Goal: Navigation & Orientation: Find specific page/section

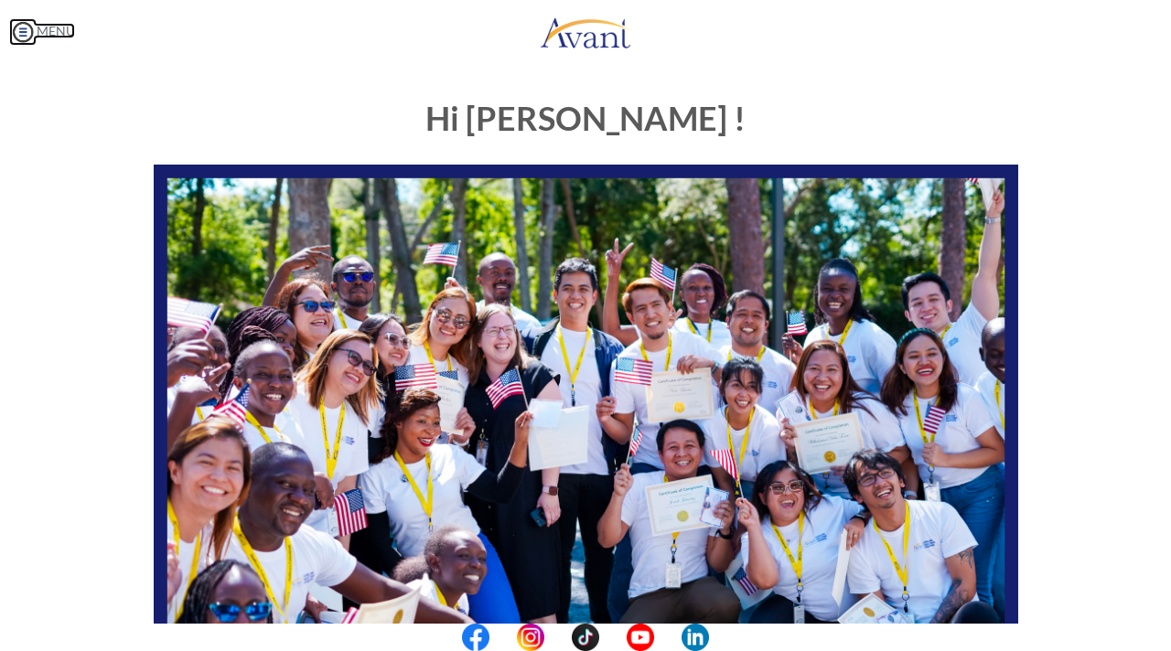
click at [24, 27] on img at bounding box center [22, 31] width 27 height 27
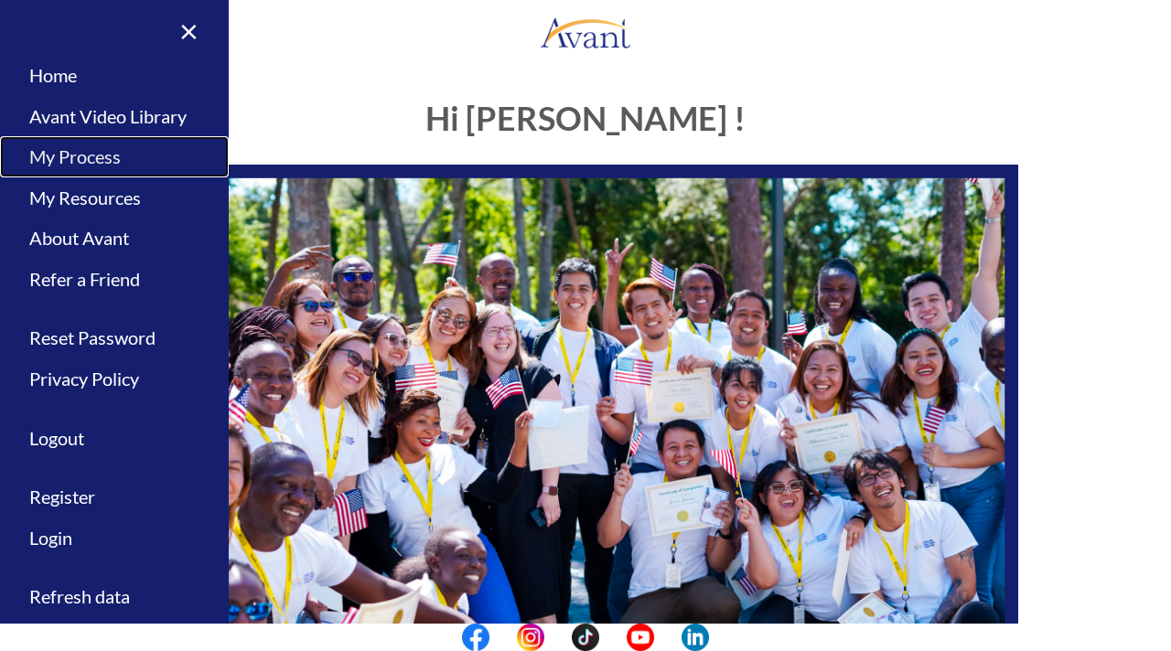
click at [79, 149] on link "My Process" at bounding box center [114, 156] width 229 height 41
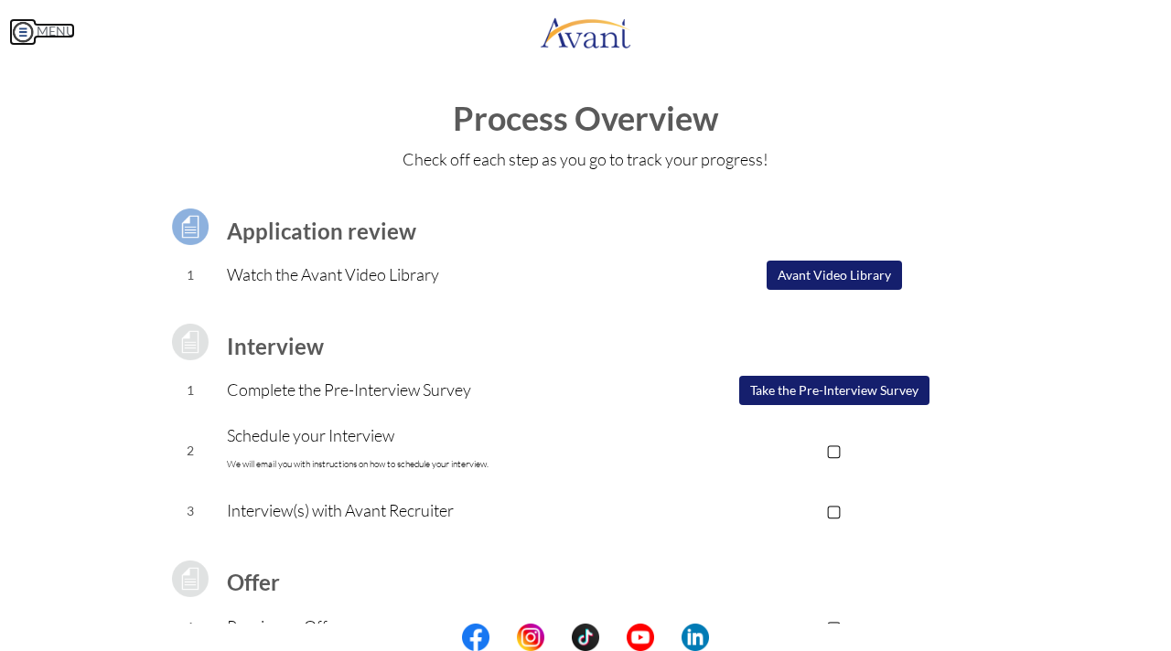
click at [18, 29] on img at bounding box center [22, 31] width 27 height 27
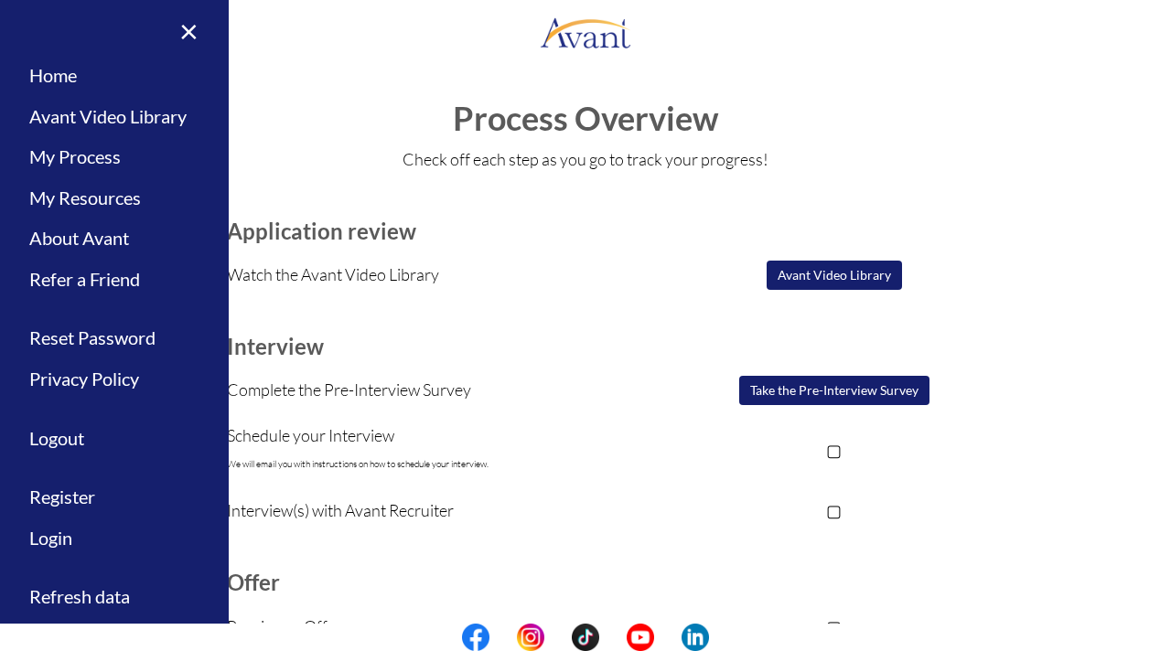
click at [260, 80] on div "My Status What is the next step? We would like you to watch the introductory vi…" at bounding box center [585, 389] width 1171 height 651
click at [65, 72] on link "Home" at bounding box center [114, 75] width 229 height 41
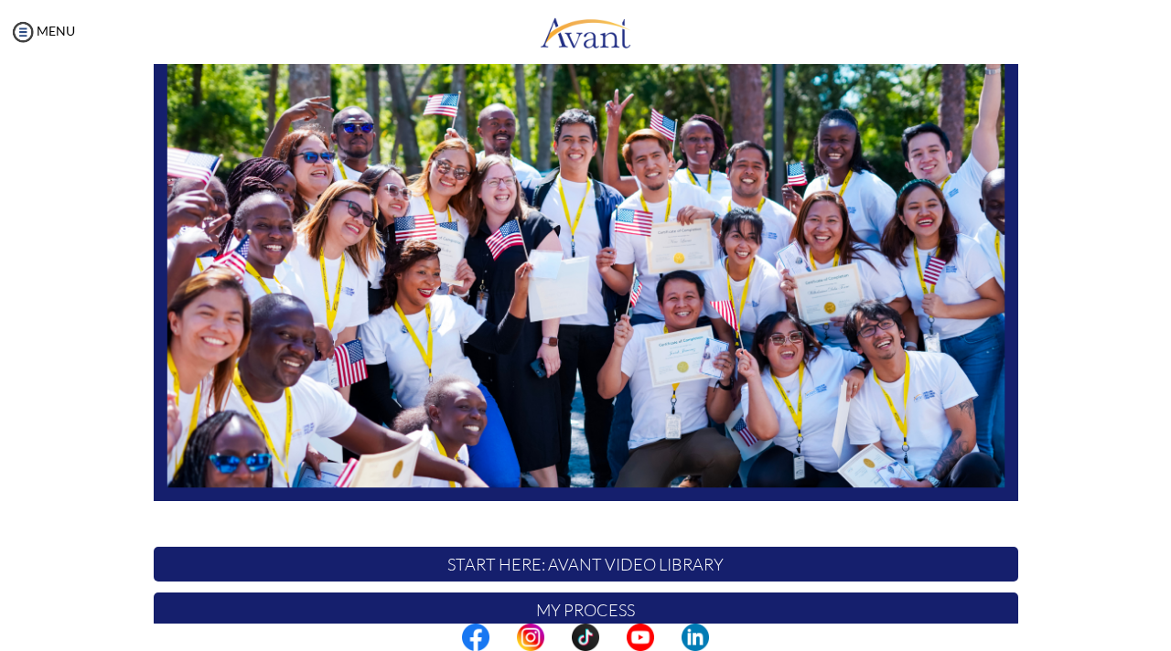
scroll to position [365, 0]
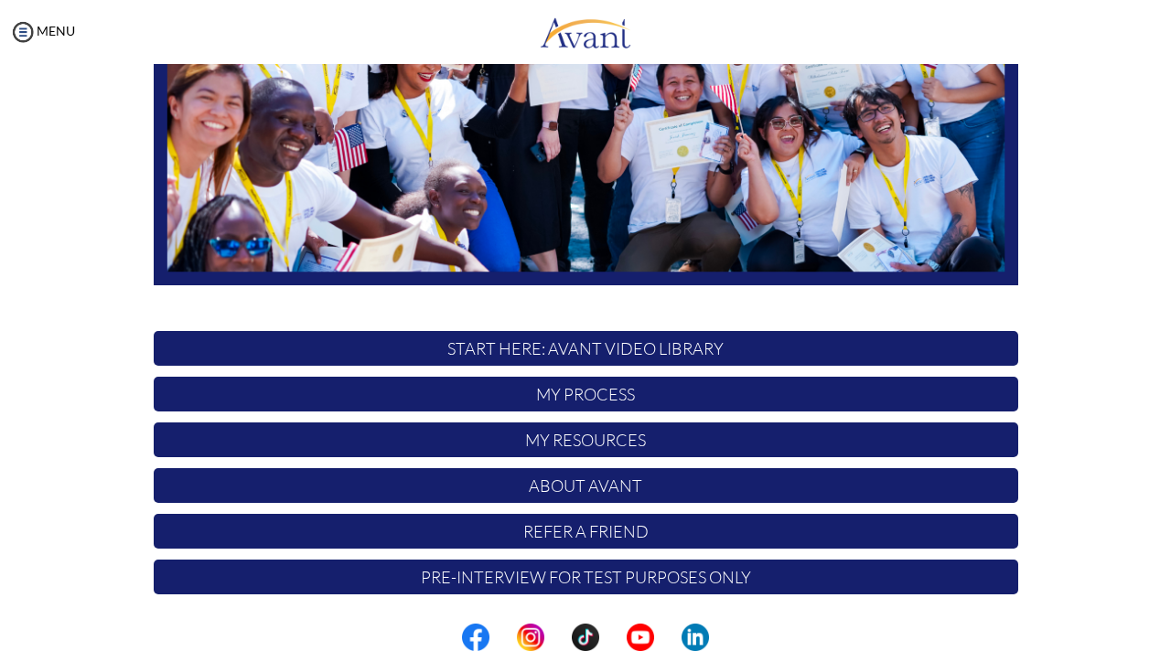
click at [631, 400] on p "My Process" at bounding box center [586, 394] width 864 height 35
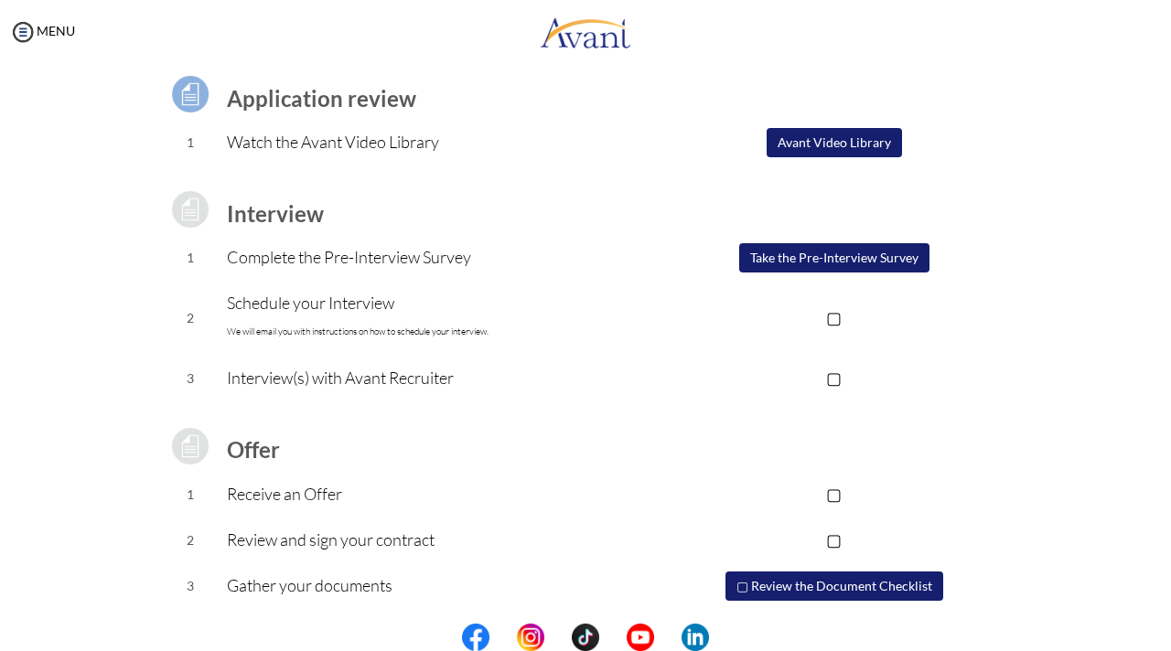
scroll to position [181, 0]
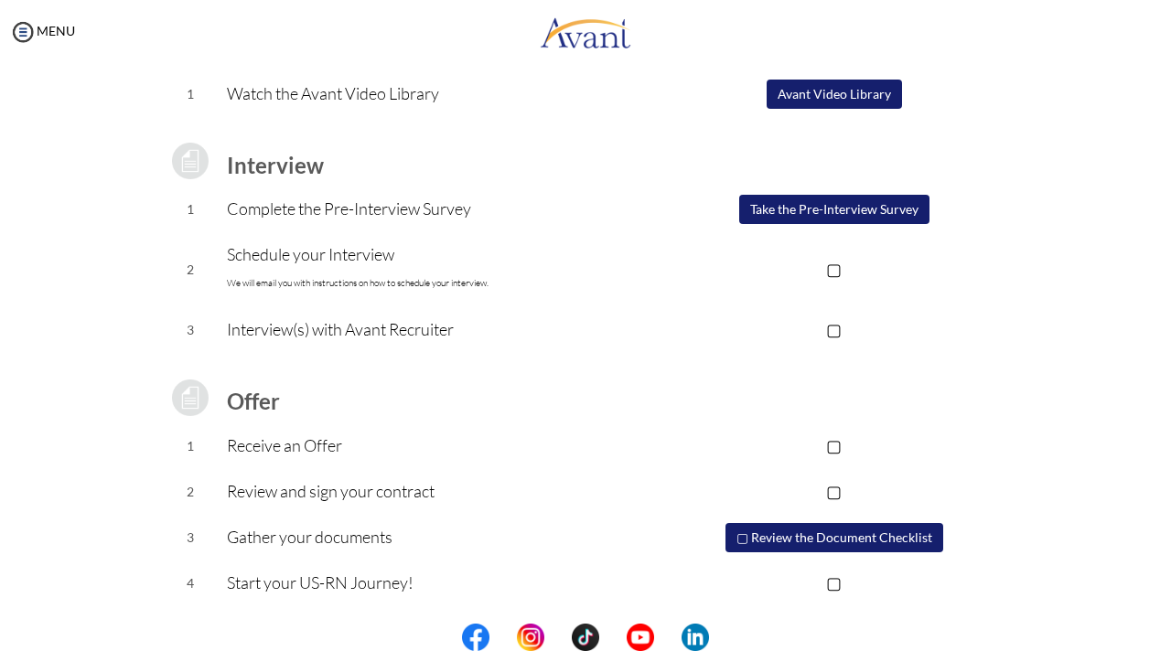
click at [878, 99] on button "Avant Video Library" at bounding box center [833, 94] width 135 height 29
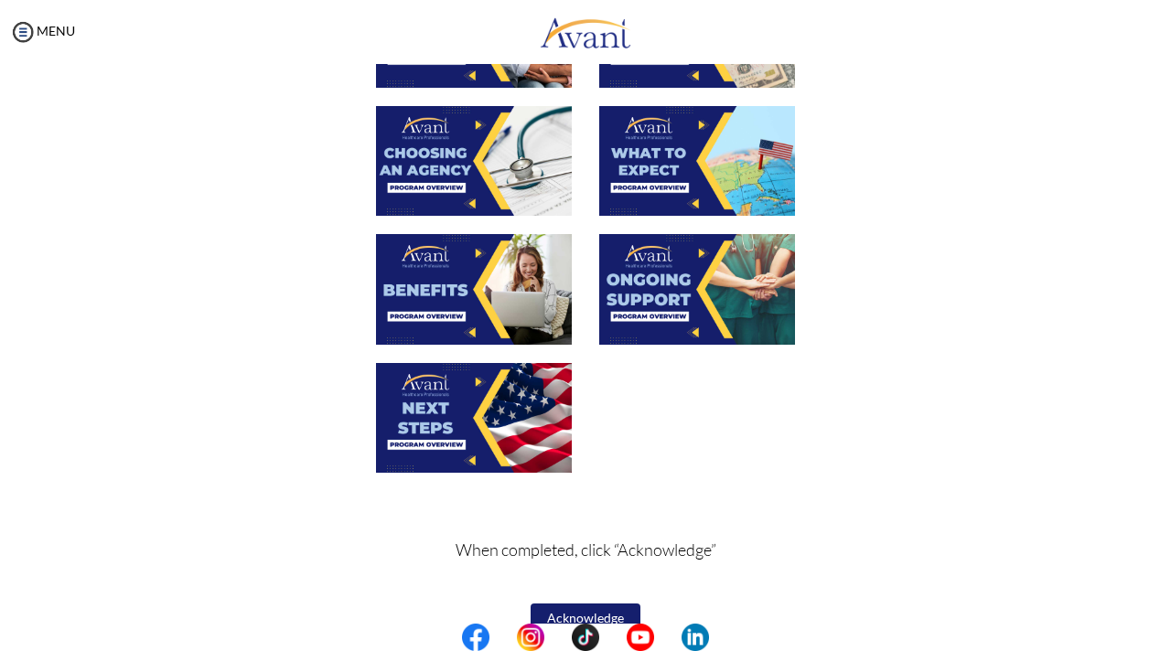
scroll to position [606, 0]
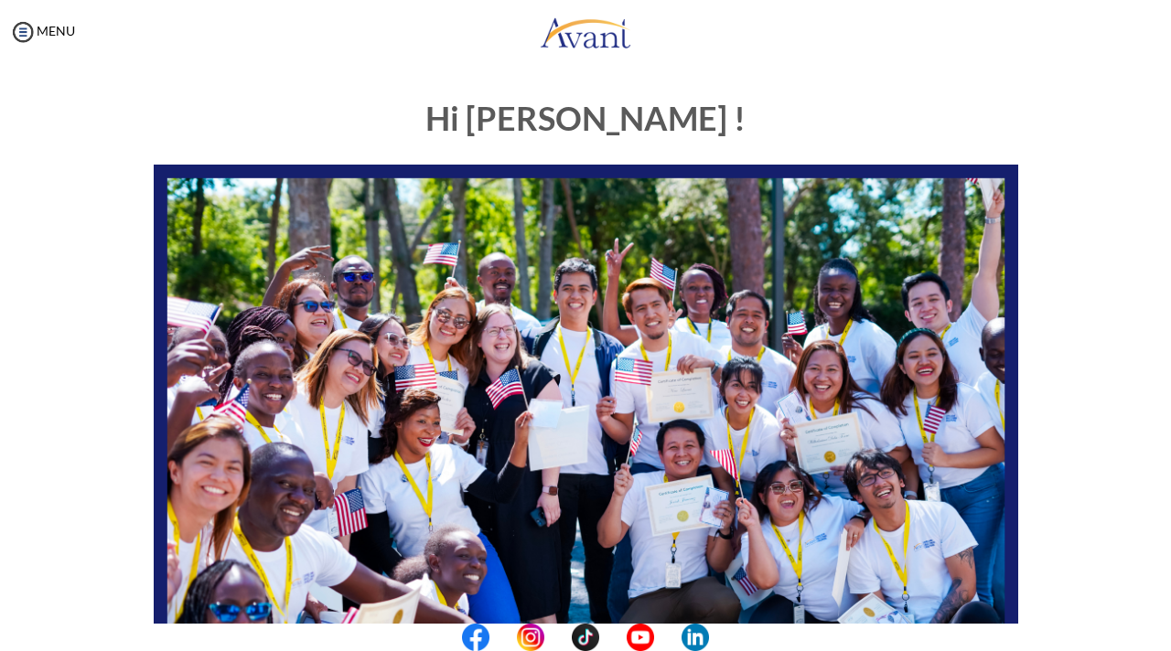
scroll to position [365, 0]
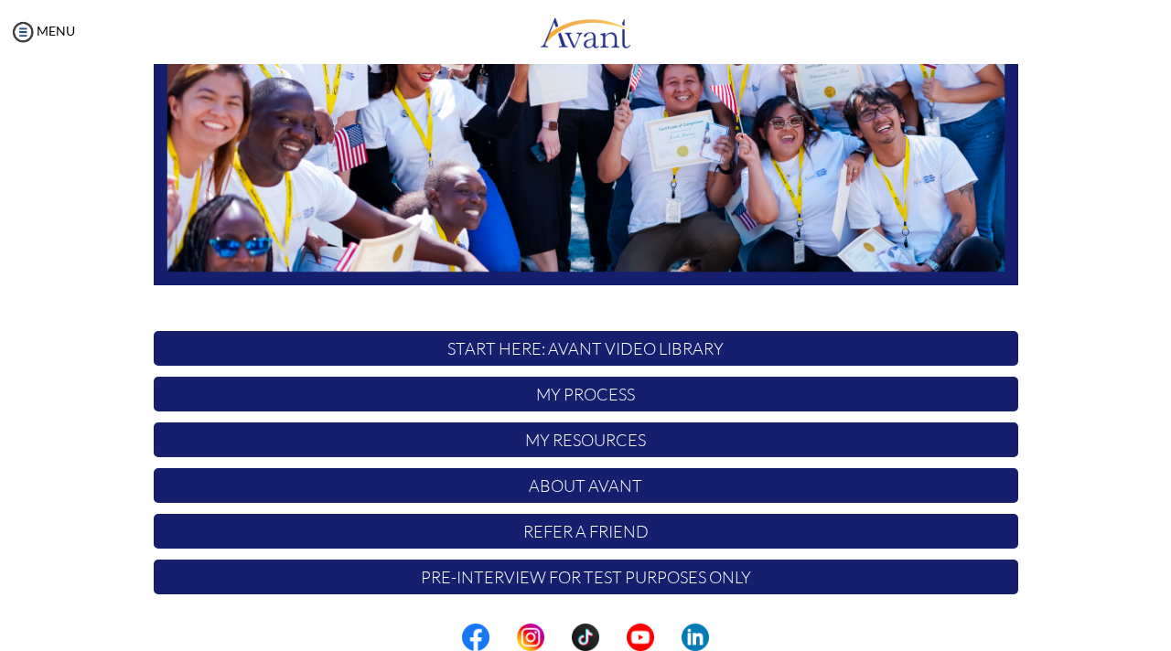
click at [527, 398] on p "My Process" at bounding box center [586, 394] width 864 height 35
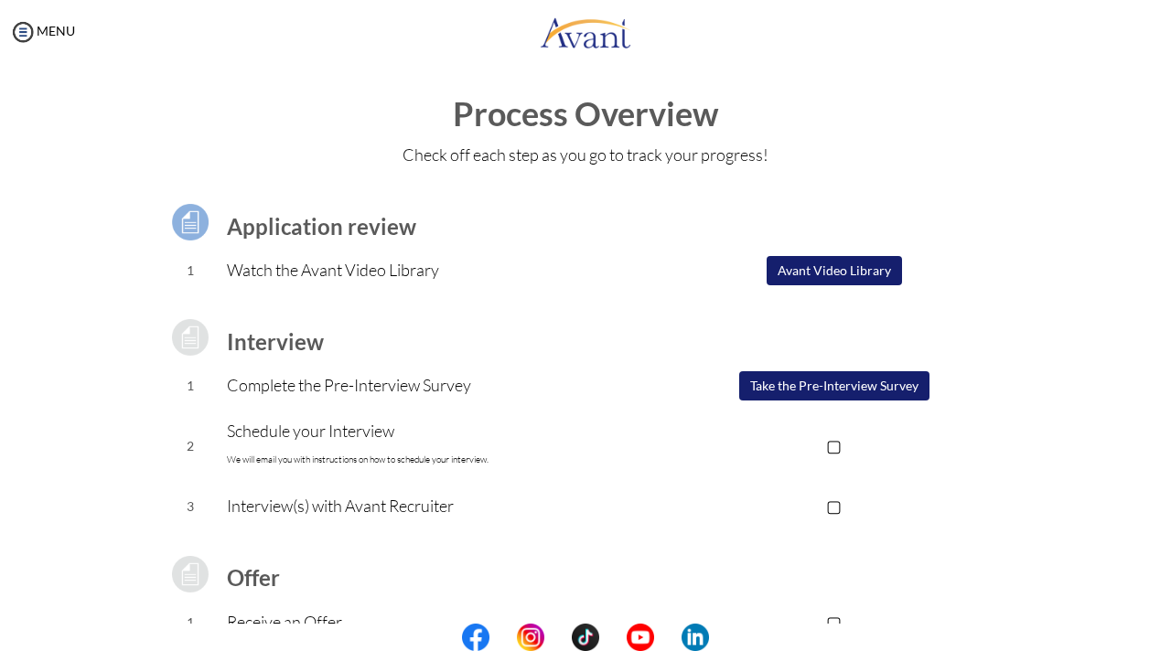
scroll to position [95, 0]
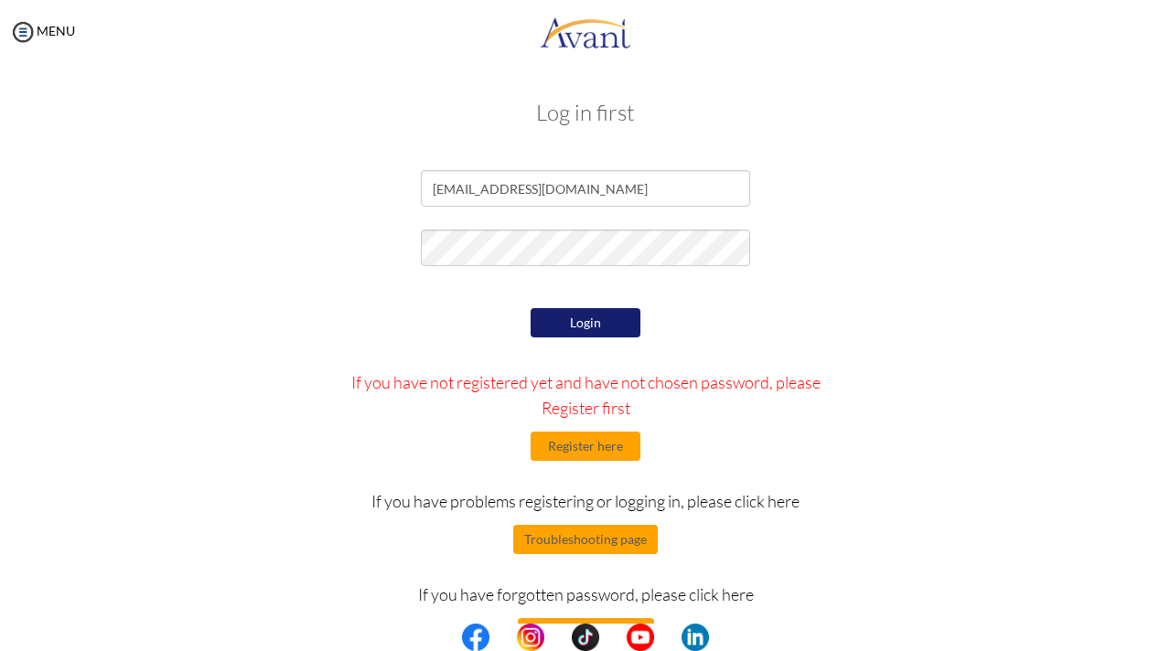
click at [585, 321] on button "Login" at bounding box center [585, 322] width 110 height 29
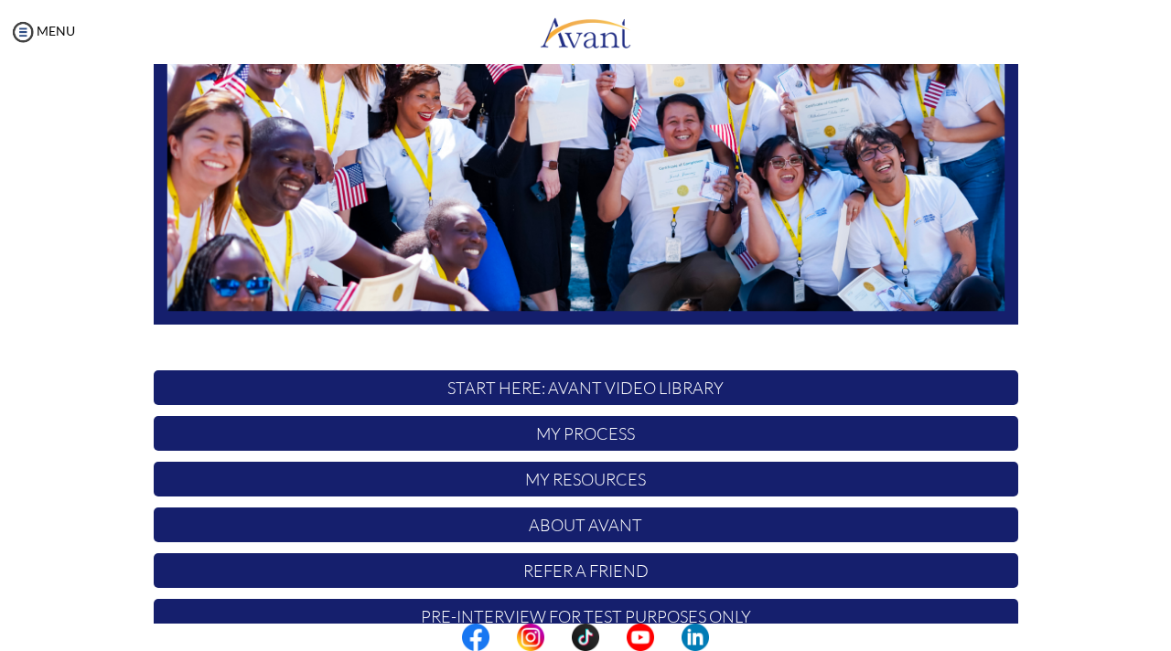
scroll to position [365, 0]
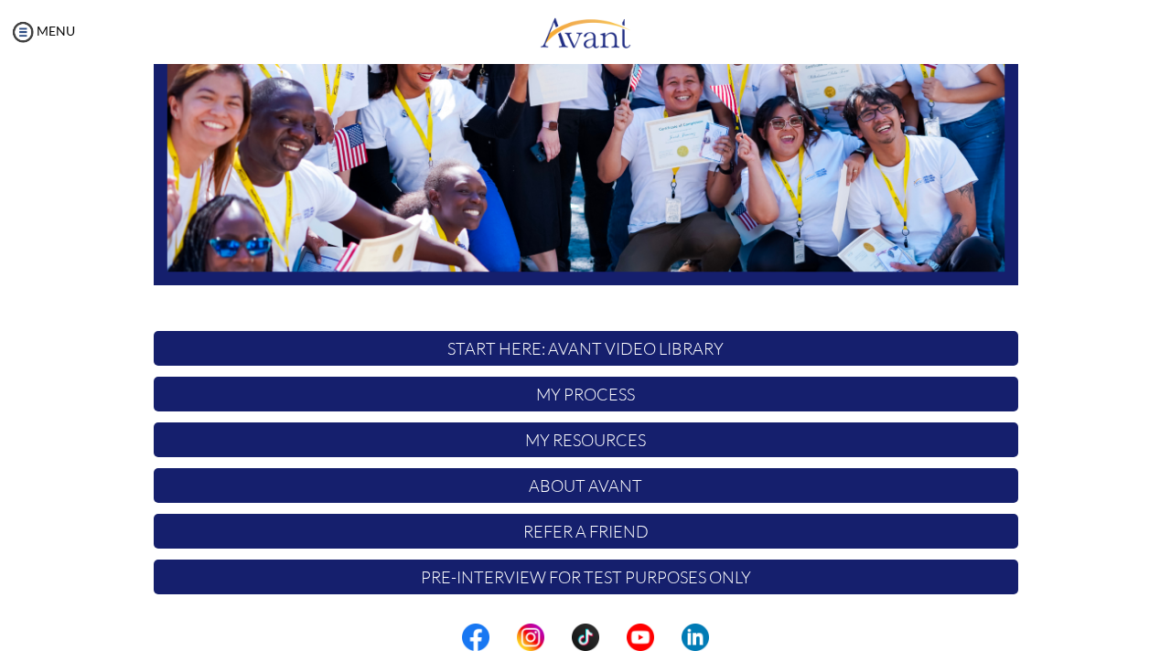
click at [596, 397] on p "My Process" at bounding box center [586, 394] width 864 height 35
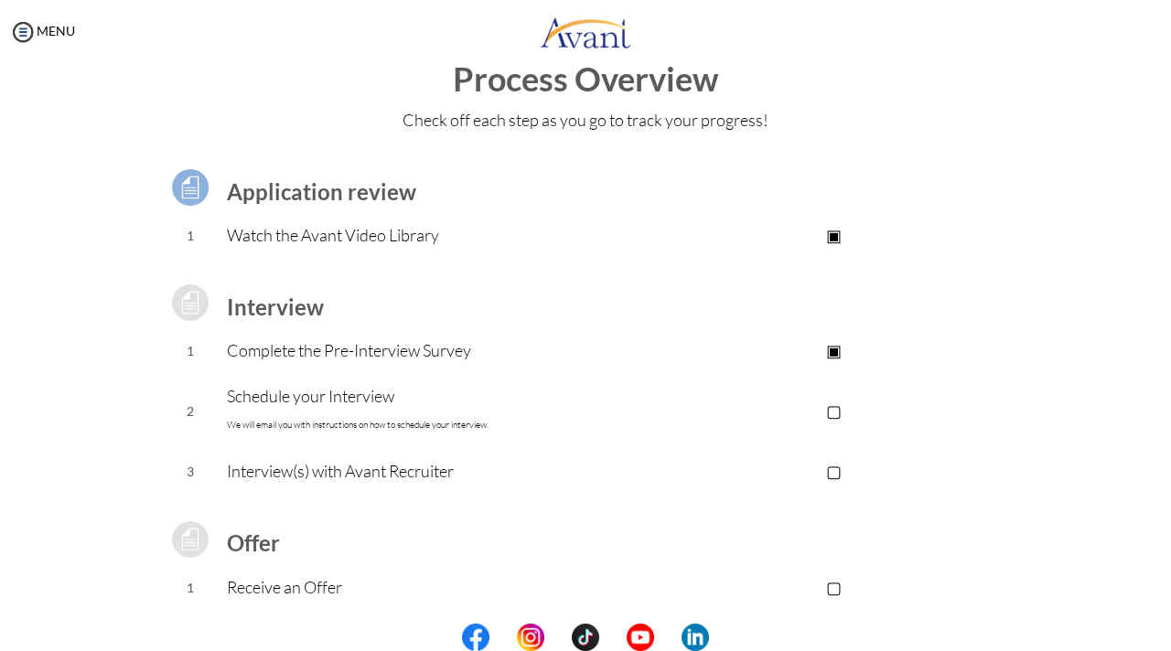
scroll to position [0, 0]
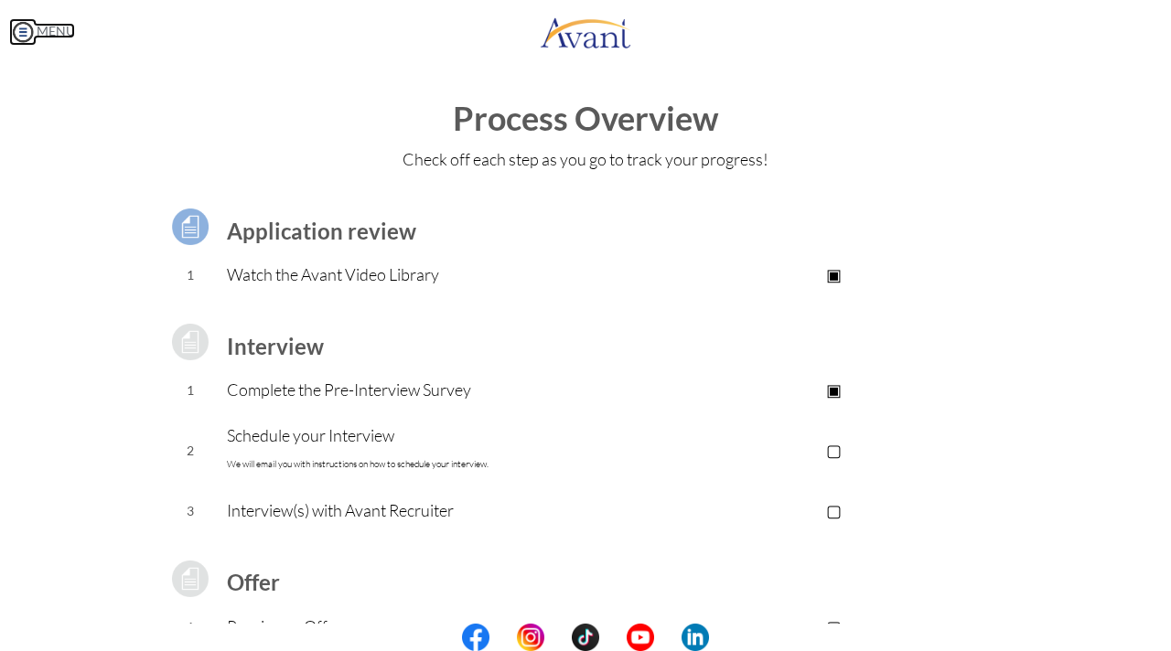
click at [25, 34] on img at bounding box center [22, 31] width 27 height 27
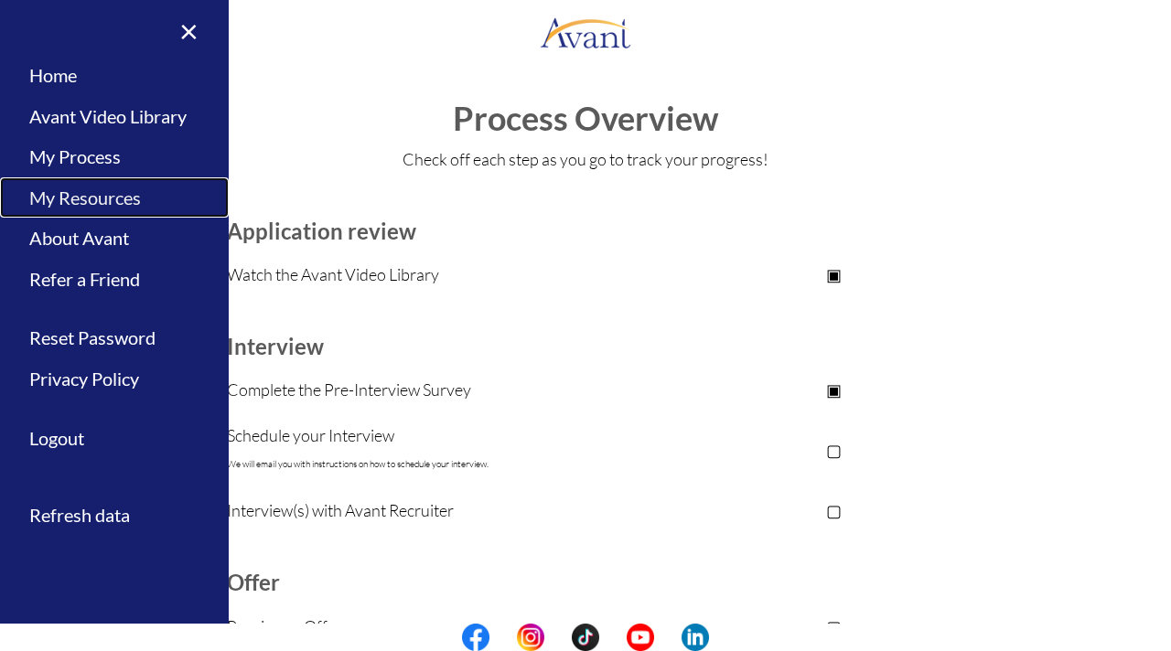
click at [42, 200] on link "My Resources" at bounding box center [114, 197] width 229 height 41
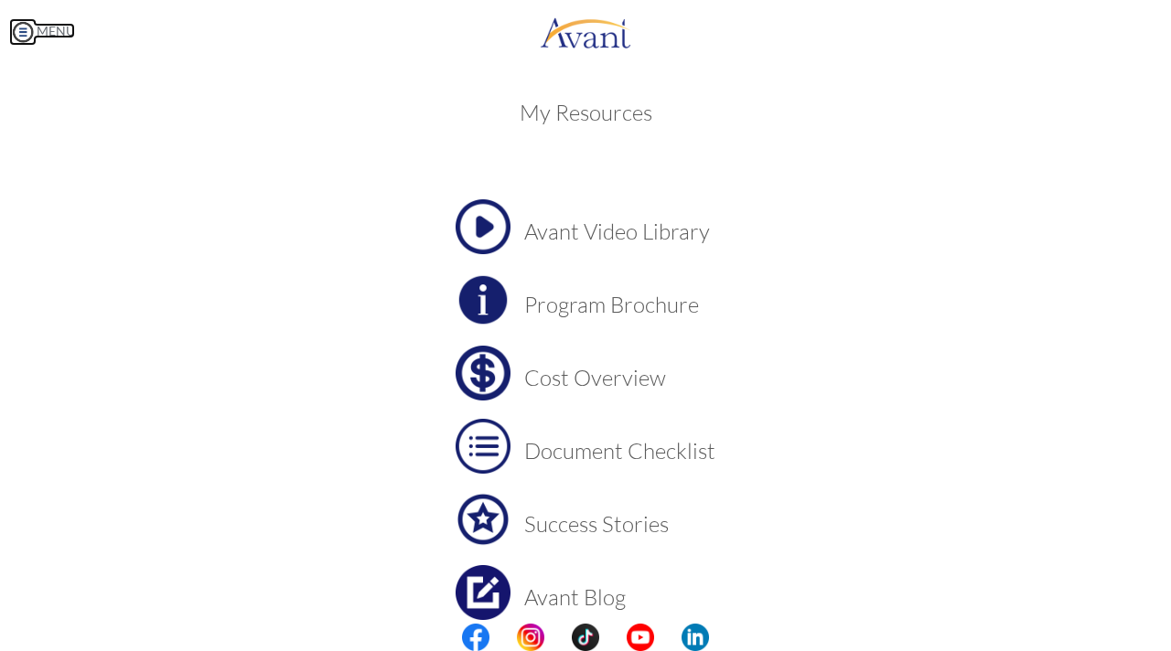
click at [21, 25] on img at bounding box center [22, 31] width 27 height 27
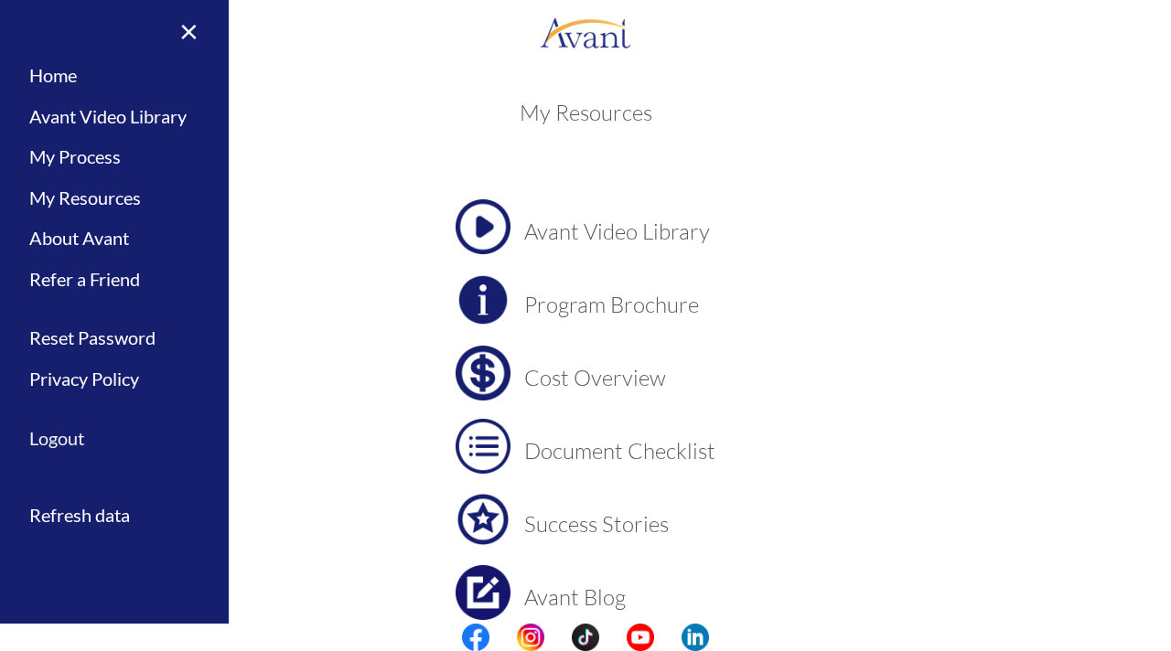
click at [63, 438] on link "Logout" at bounding box center [114, 438] width 229 height 41
